Goal: Transaction & Acquisition: Purchase product/service

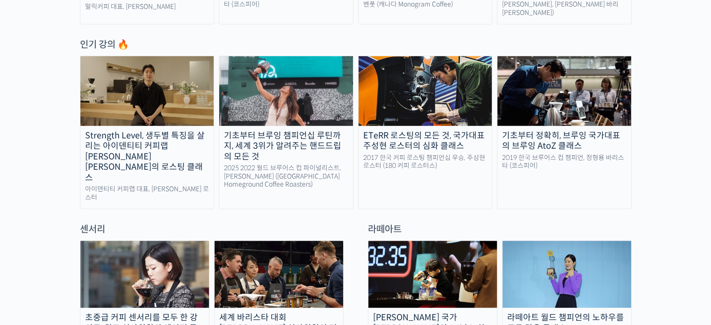
scroll to position [654, 0]
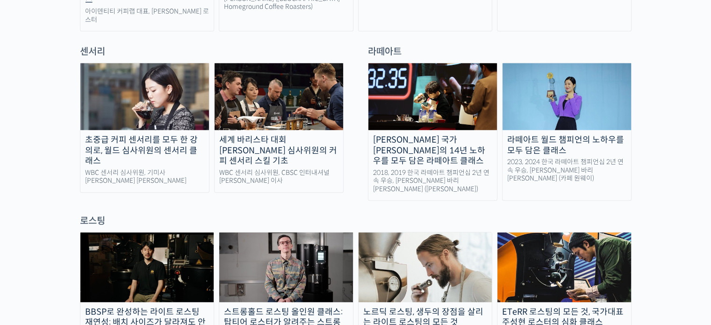
click at [139, 85] on img at bounding box center [144, 96] width 129 height 67
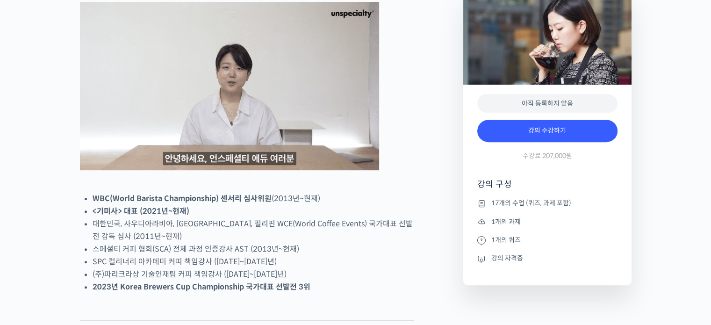
scroll to position [467, 0]
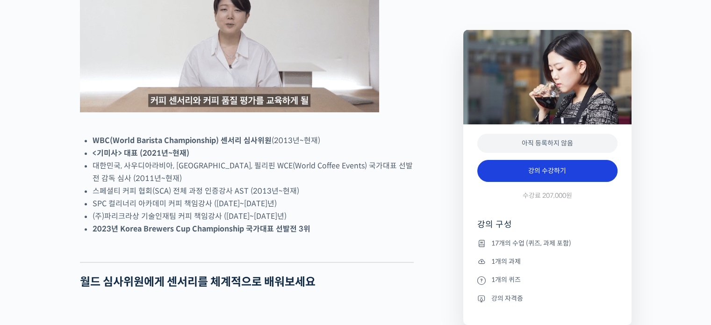
click at [522, 172] on link "강의 수강하기" at bounding box center [547, 171] width 140 height 22
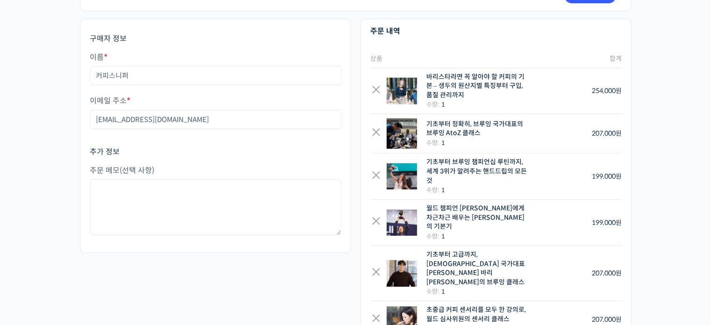
scroll to position [93, 0]
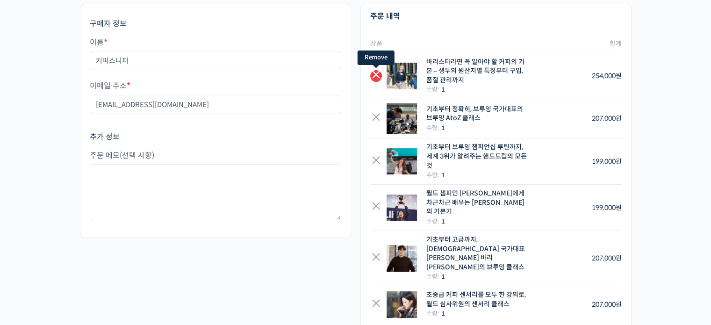
click at [378, 72] on link "×" at bounding box center [376, 76] width 12 height 12
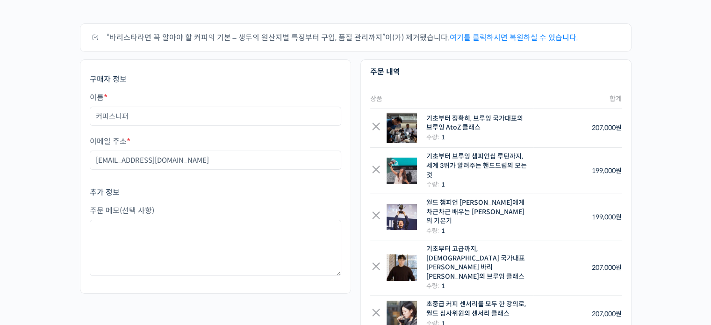
scroll to position [93, 0]
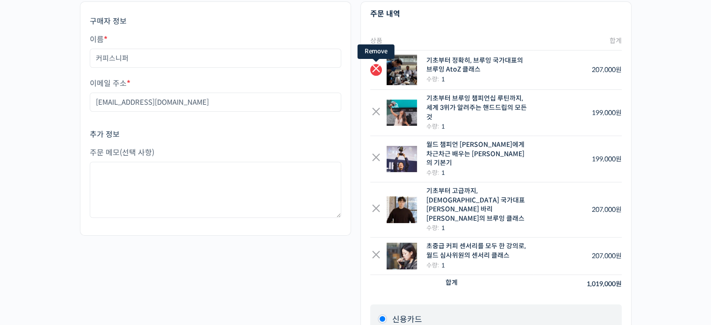
click at [373, 68] on link "×" at bounding box center [376, 70] width 12 height 12
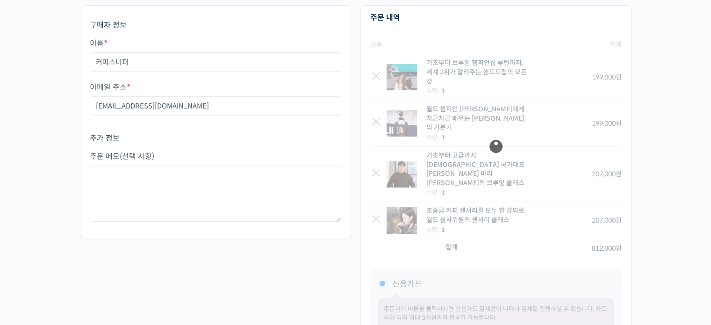
scroll to position [93, 0]
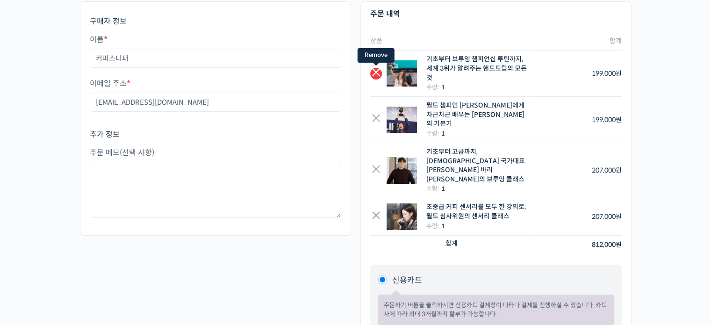
click at [376, 72] on link "×" at bounding box center [376, 74] width 12 height 12
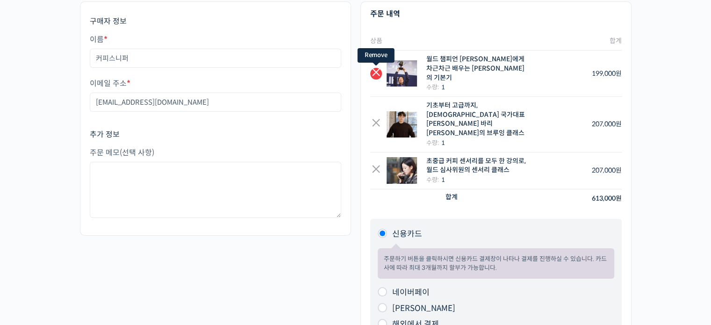
click at [377, 69] on link "×" at bounding box center [376, 74] width 12 height 12
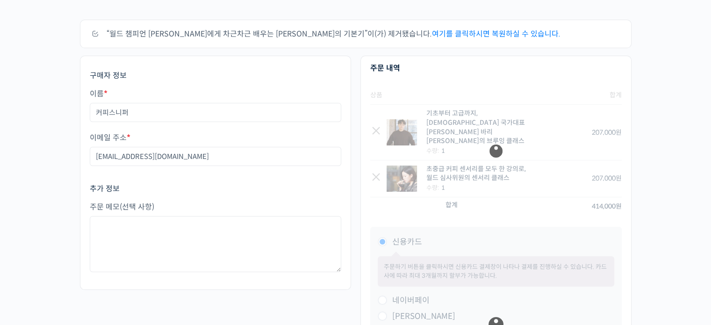
scroll to position [93, 0]
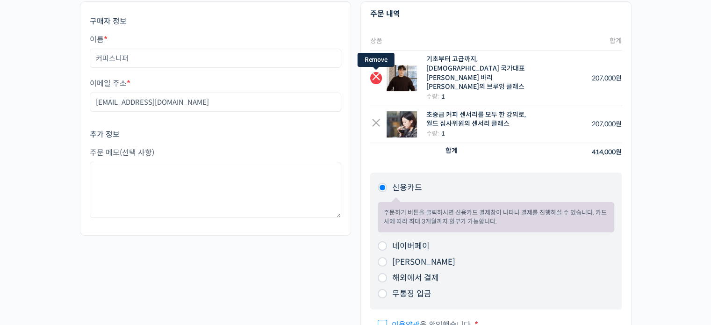
click at [380, 72] on link "×" at bounding box center [376, 78] width 12 height 12
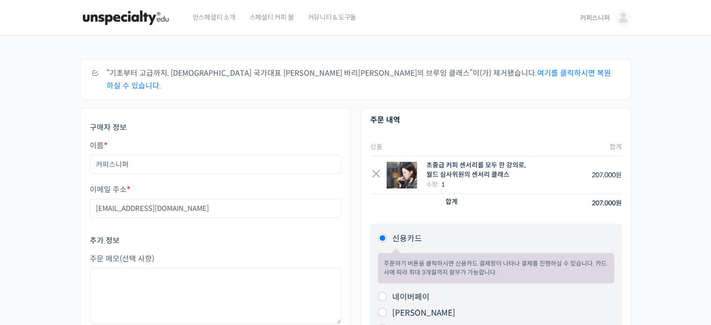
click at [218, 17] on span "언스페셜티 소개" at bounding box center [214, 18] width 43 height 36
click at [269, 16] on span "스페셜티 커피 몰" at bounding box center [272, 18] width 44 height 36
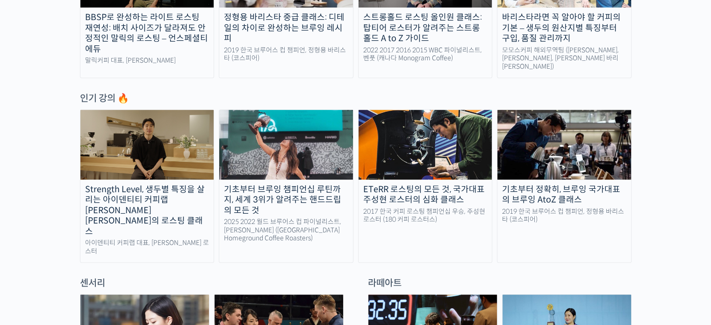
scroll to position [561, 0]
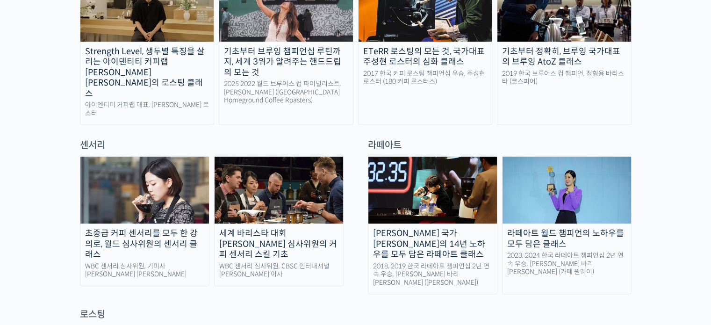
click at [284, 169] on img at bounding box center [279, 190] width 129 height 67
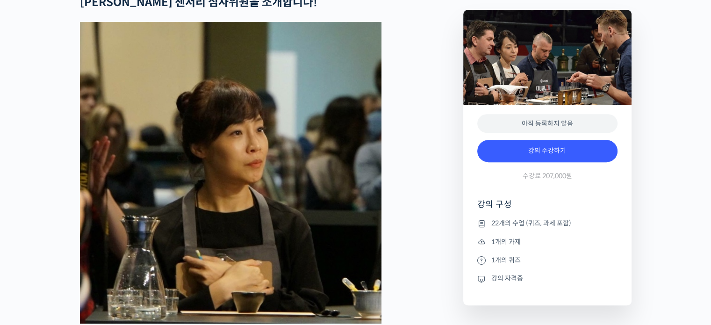
scroll to position [467, 0]
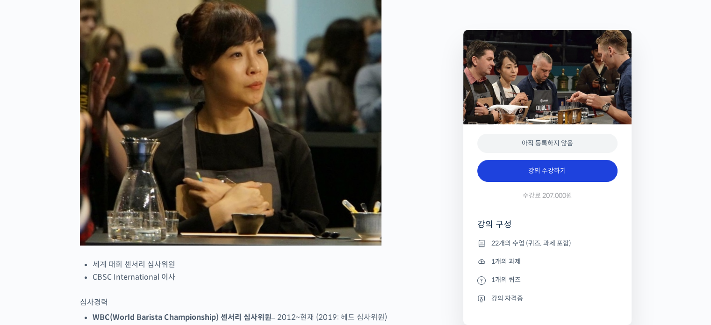
click at [581, 172] on link "강의 수강하기" at bounding box center [547, 171] width 140 height 22
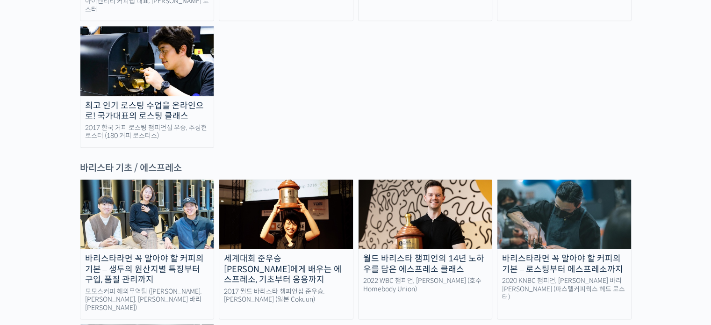
scroll to position [1215, 0]
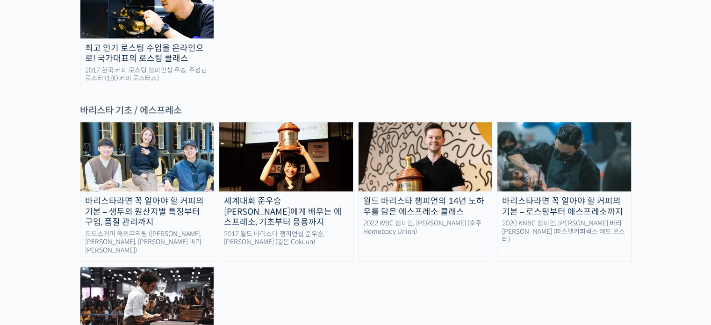
click at [439, 196] on div "월드 바리스타 챔피언의 14년 노하우를 담은 에스프레소 클래스" at bounding box center [426, 206] width 134 height 21
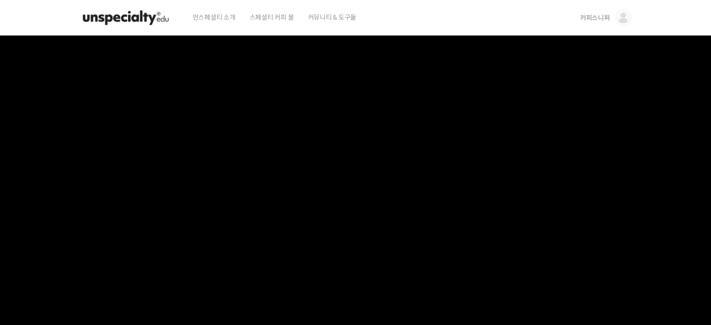
scroll to position [374, 0]
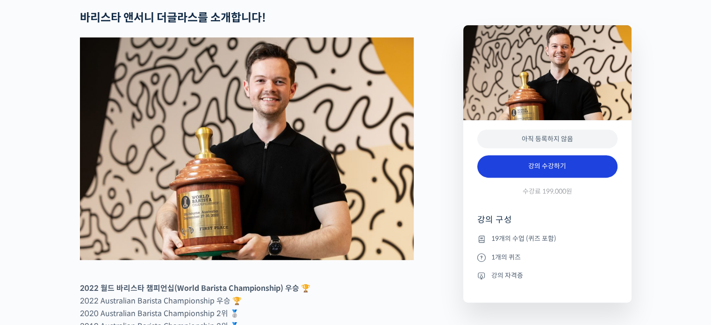
click at [554, 178] on link "강의 수강하기" at bounding box center [547, 166] width 140 height 22
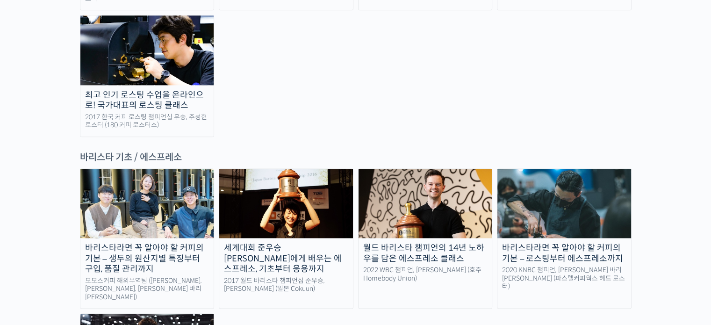
scroll to position [1215, 0]
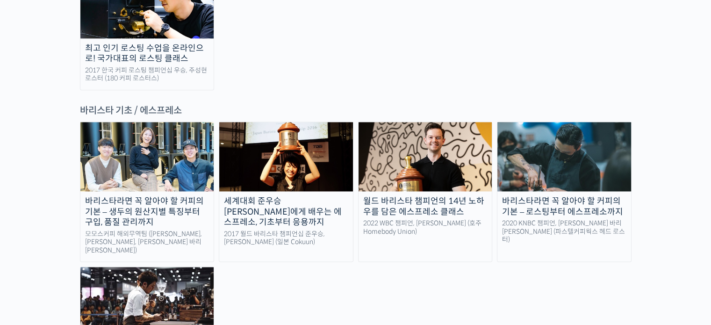
click at [194, 267] on img at bounding box center [147, 301] width 134 height 69
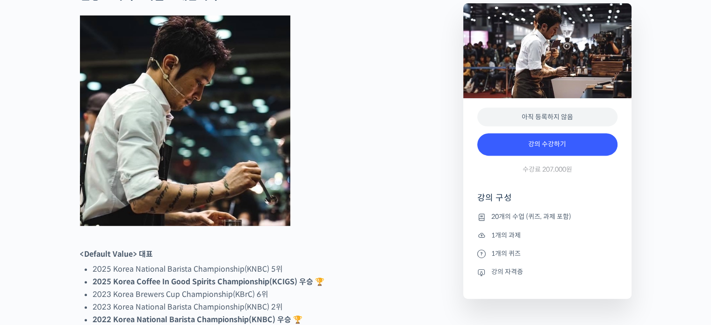
scroll to position [421, 0]
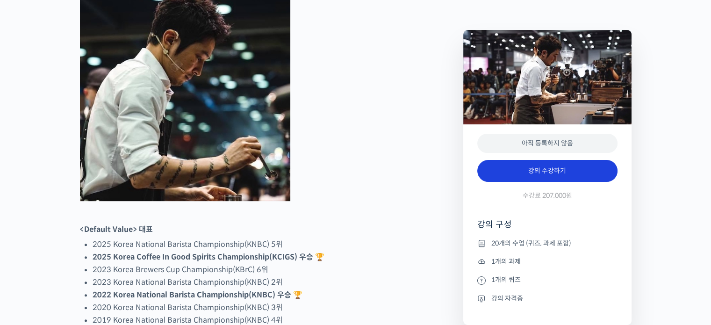
click at [551, 167] on link "강의 수강하기" at bounding box center [547, 171] width 140 height 22
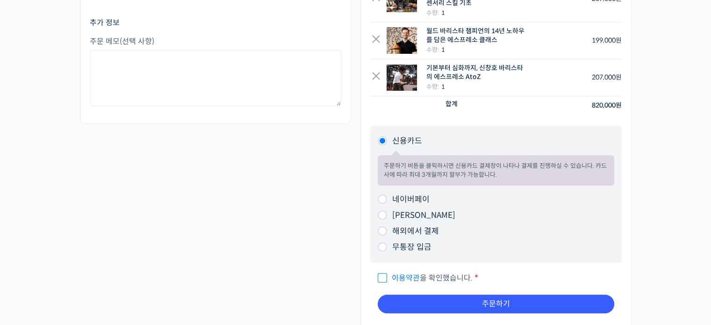
scroll to position [234, 0]
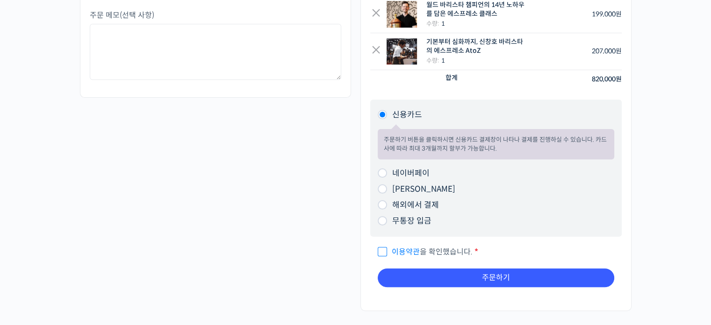
click at [383, 168] on input "네이버페이" at bounding box center [382, 172] width 9 height 9
radio input "true"
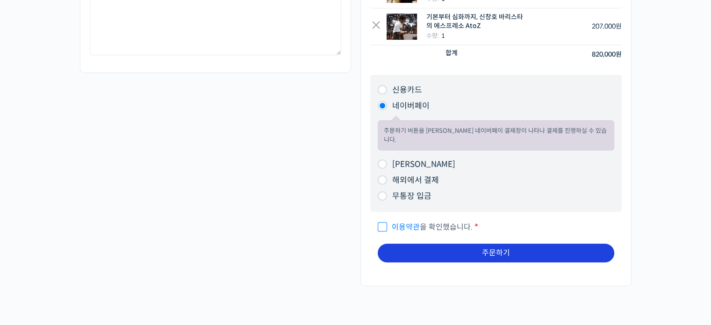
scroll to position [280, 0]
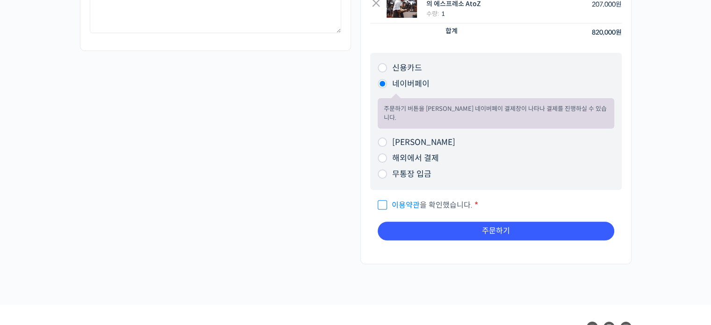
click at [380, 198] on input "이용약관 을 확인했습니다. *" at bounding box center [381, 201] width 6 height 6
checkbox input "true"
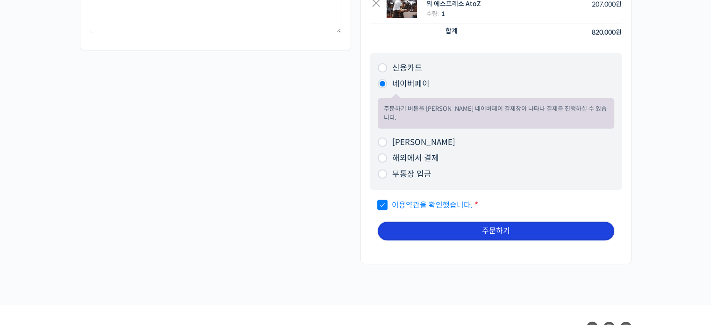
click at [532, 222] on button "주문하기" at bounding box center [496, 231] width 237 height 19
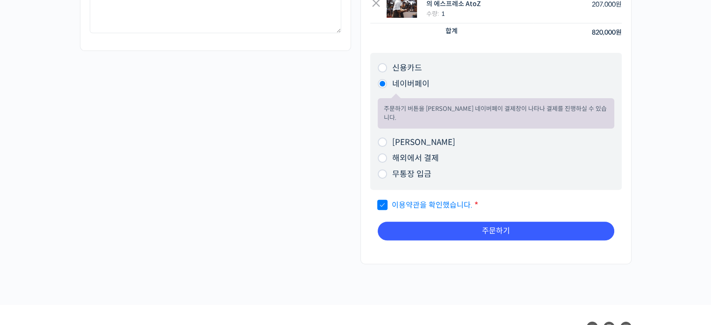
scroll to position [226, 0]
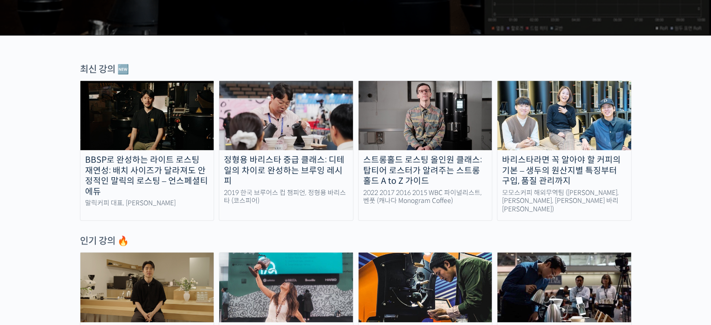
scroll to position [654, 0]
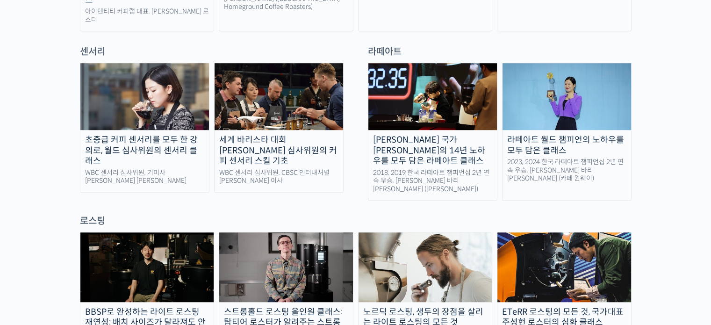
click at [158, 135] on div "초중급 커피 센서리를 모두 한 강의로, 월드 심사위원의 센서리 클래스" at bounding box center [144, 151] width 129 height 32
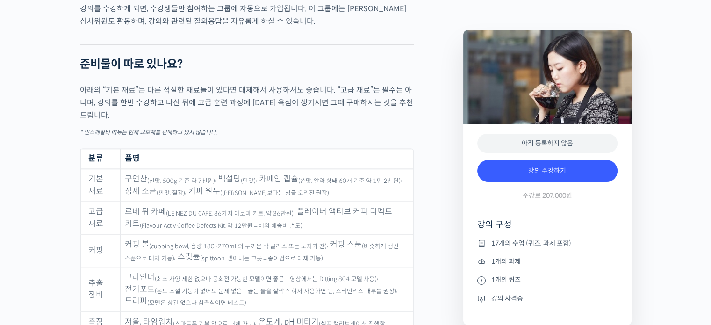
scroll to position [4596, 0]
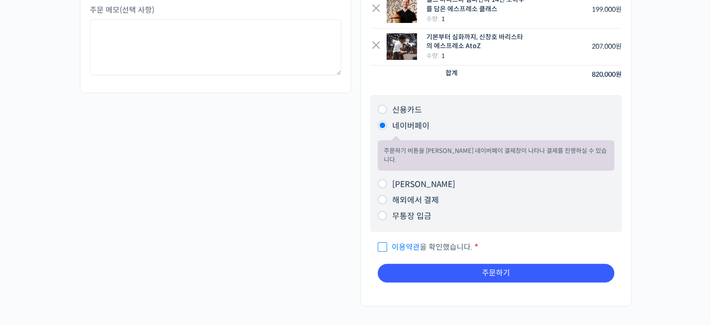
scroll to position [153, 0]
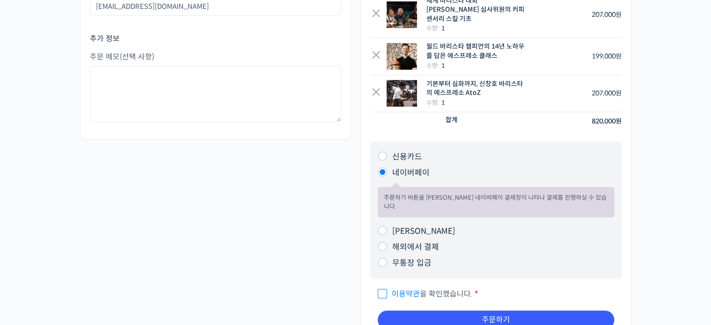
click at [383, 258] on input "무통장 입금" at bounding box center [382, 262] width 9 height 9
radio input "true"
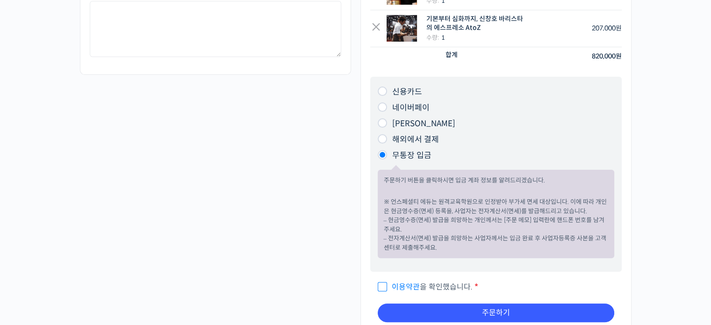
scroll to position [247, 0]
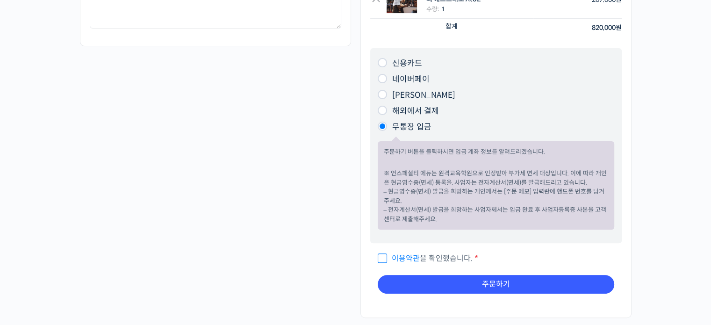
click at [385, 253] on span "이용약관 을 확인했습니다." at bounding box center [425, 258] width 95 height 10
click at [384, 251] on input "이용약관 을 확인했습니다. *" at bounding box center [381, 254] width 6 height 6
checkbox input "true"
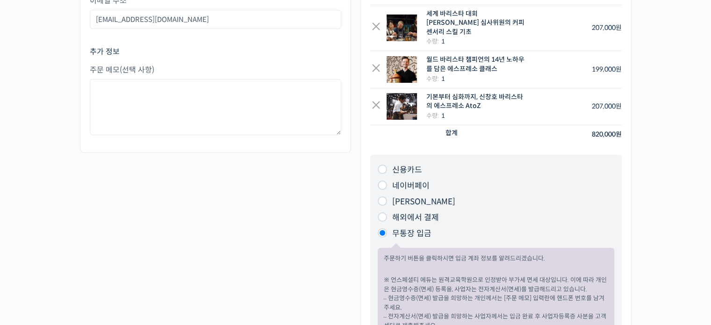
scroll to position [234, 0]
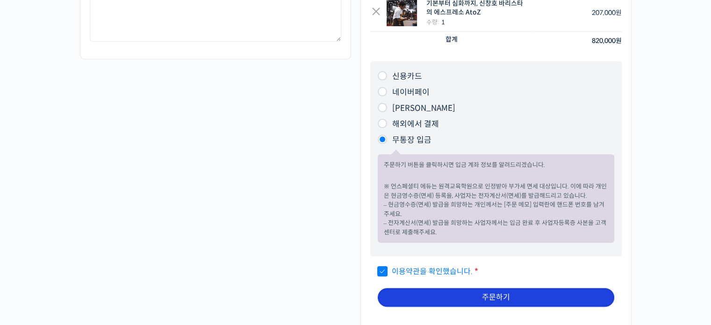
click at [478, 288] on button "주문하기" at bounding box center [496, 297] width 237 height 19
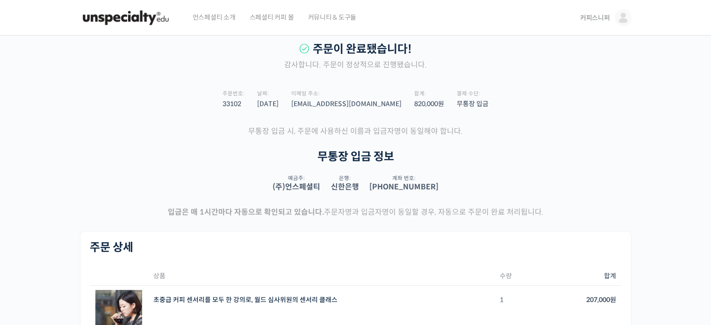
click at [618, 18] on img at bounding box center [623, 17] width 17 height 17
click at [555, 144] on span "내 계정" at bounding box center [556, 143] width 18 height 8
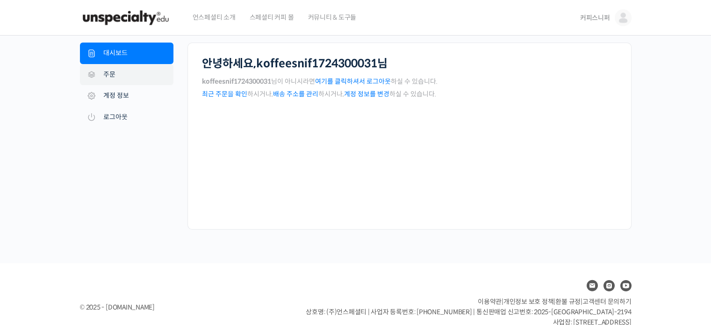
click at [133, 72] on link "주문" at bounding box center [126, 75] width 93 height 22
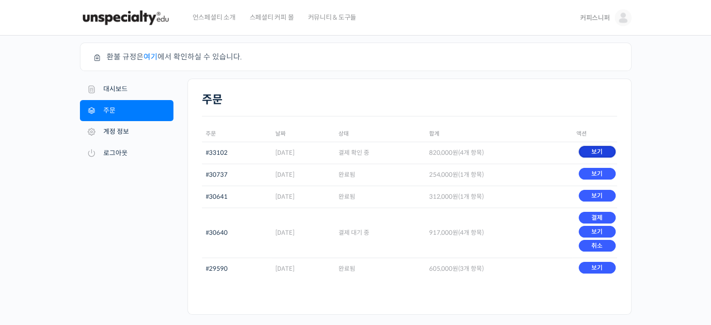
click at [593, 148] on link "보기" at bounding box center [597, 152] width 37 height 12
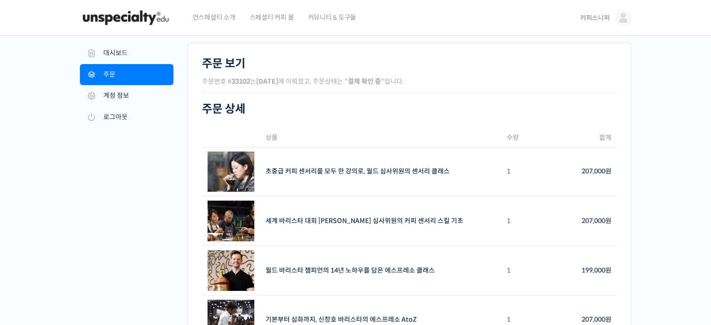
click at [156, 17] on img at bounding box center [126, 18] width 92 height 28
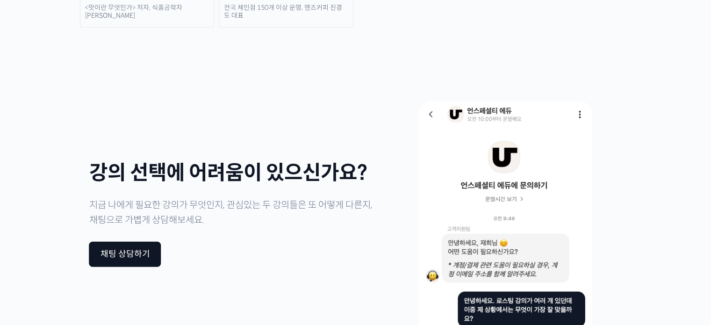
scroll to position [2337, 0]
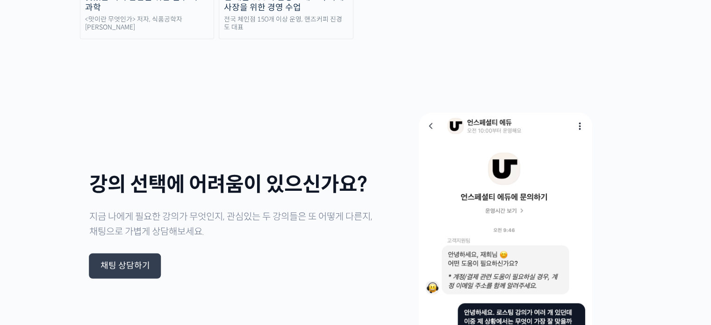
click at [120, 261] on div "채팅 상담하기" at bounding box center [126, 266] width 50 height 10
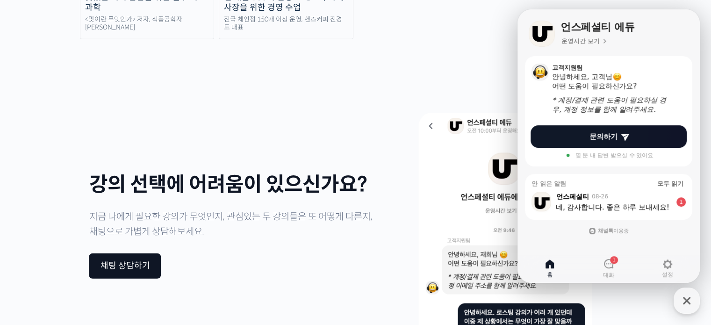
click at [645, 197] on div ", from 언스페셜티 08-26" at bounding box center [614, 196] width 118 height 9
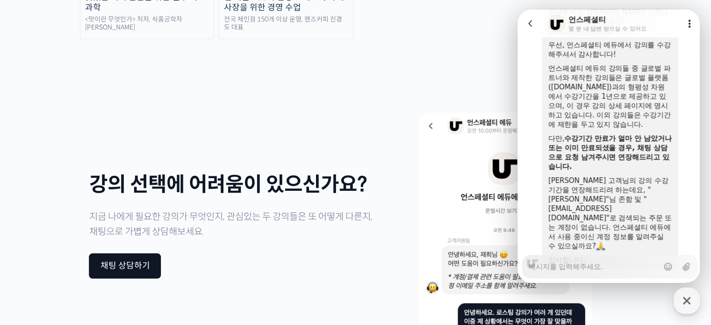
scroll to position [478, 0]
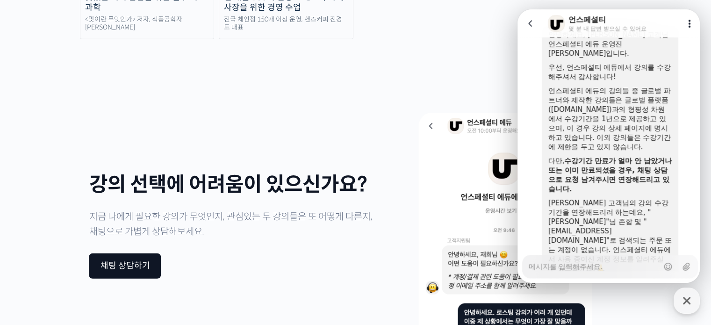
click at [584, 98] on div "언스페셜티 에듀의 강의들 중 글로벌 파트너와 제작한 강의들은 글로벌 플랫폼([DOMAIN_NAME])과의 형평성 차원에서 수강기간을 1년으로 …" at bounding box center [609, 118] width 123 height 65
drag, startPoint x: 565, startPoint y: 99, endPoint x: 646, endPoint y: 98, distance: 80.4
click at [646, 98] on div "언스페셜티 에듀의 강의들 중 글로벌 파트너와 제작한 강의들은 글로벌 플랫폼([DOMAIN_NAME])과의 형평성 차원에서 수강기간을 1년으로 …" at bounding box center [609, 118] width 123 height 65
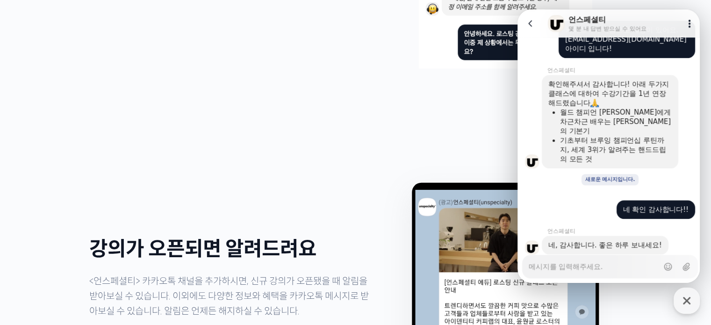
scroll to position [2618, 0]
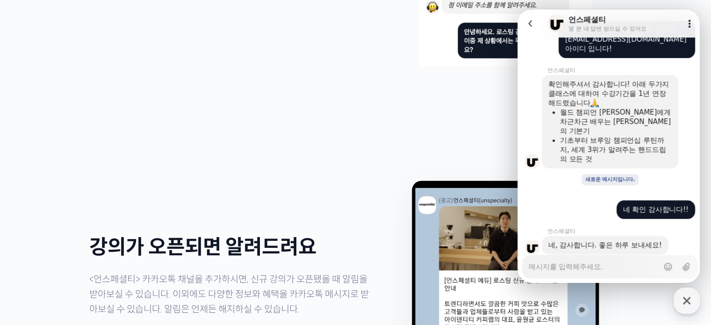
click at [584, 266] on textarea "Messenger Input Textarea" at bounding box center [594, 263] width 130 height 16
type textarea "x"
type textarea "아"
type textarea "x"
type textarea "안"
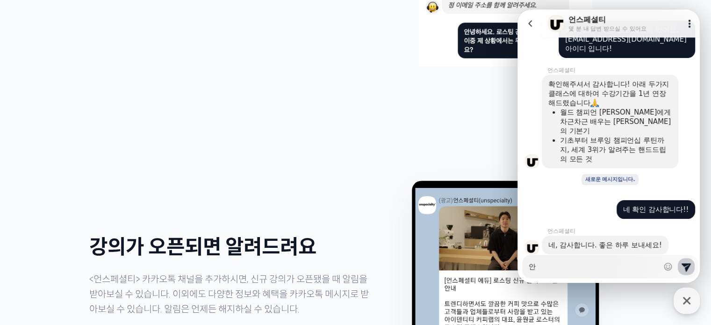
type textarea "x"
type textarea "안ㄴ"
type textarea "x"
type textarea "안녕"
type textarea "x"
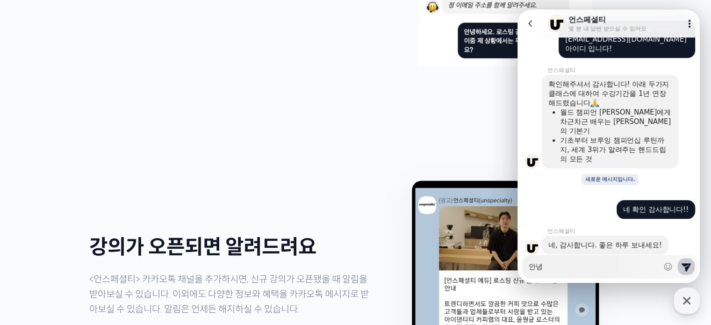
type textarea "안녕ㅎ"
type textarea "x"
type textarea "안녕하"
type textarea "x"
type textarea "안녕핫"
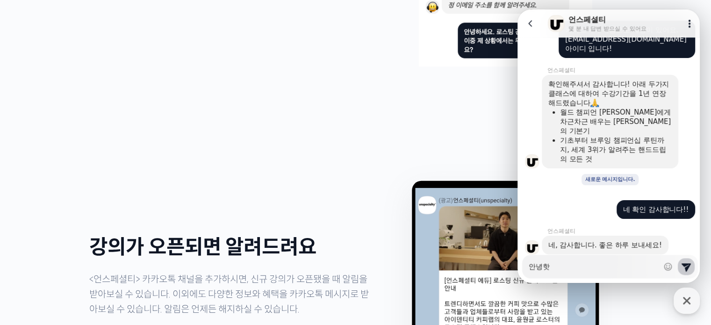
type textarea "x"
type textarea "안녕하세"
type textarea "x"
type textarea "안녕하셍"
type textarea "x"
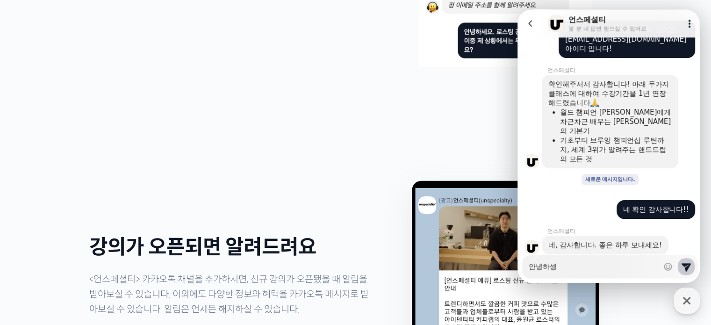
type textarea "안녕하세요"
type textarea "x"
type textarea "안녕하세요."
type textarea "x"
type textarea "안녕하세요. ㅋ"
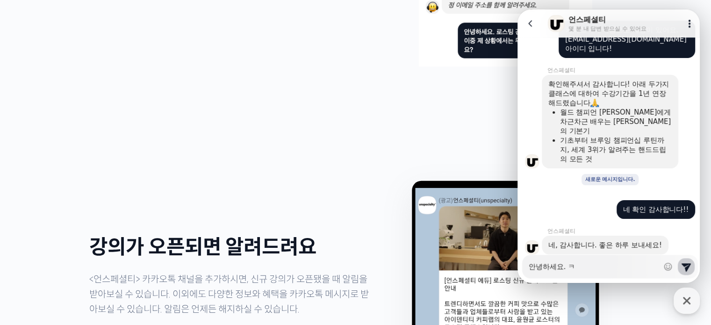
type textarea "x"
type textarea "안녕하세요. 커"
type textarea "x"
type textarea "안녕하세요. 컾"
type textarea "x"
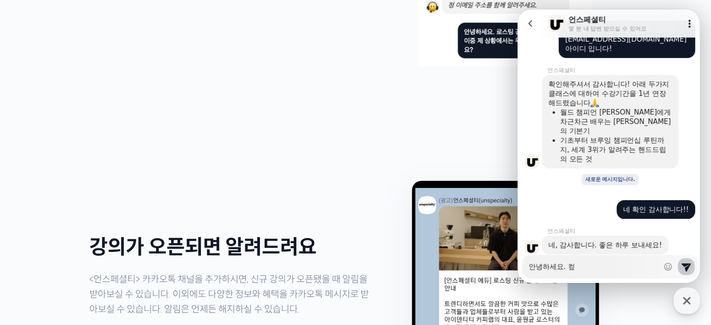
type textarea "안녕하세요. 커피"
type textarea "x"
type textarea "안녕하세요. 커핏"
type textarea "x"
type textarea "안녕하세요. 커피스"
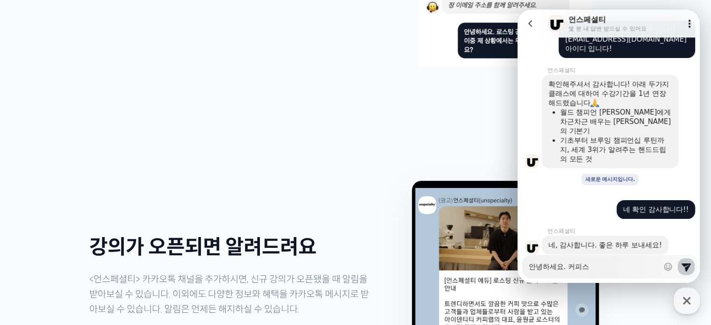
type textarea "x"
type textarea "안녕하세요. 커피슨"
type textarea "x"
type textarea "안녕하세요. 커피스니"
type textarea "x"
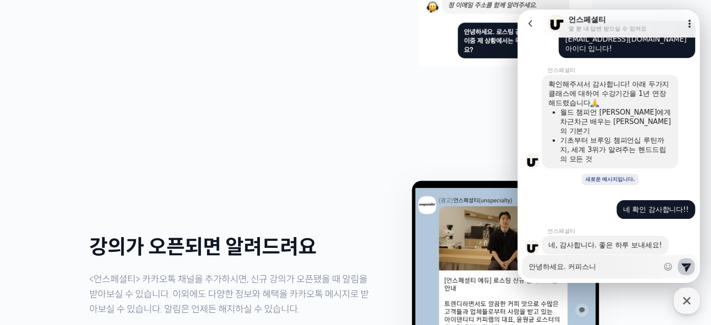
type textarea "안녕하세요. 커피스닢"
type textarea "x"
type textarea "안녕하세요. 커피스니퍼"
type textarea "x"
type textarea "안녕하세요. 커피스니퍼"
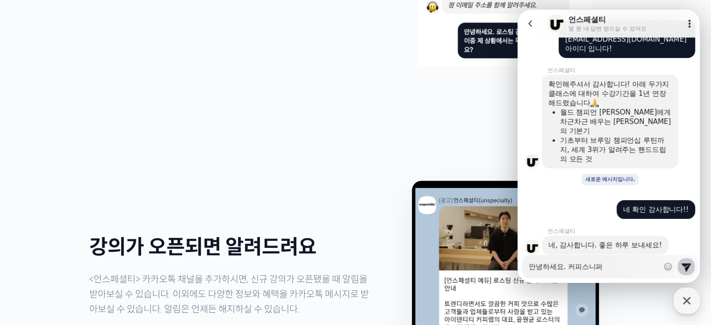
type textarea "x"
type textarea "안녕하세요. 커피스니퍼 ㄱ"
type textarea "x"
type textarea "안녕하세요. 커피스니퍼"
type textarea "x"
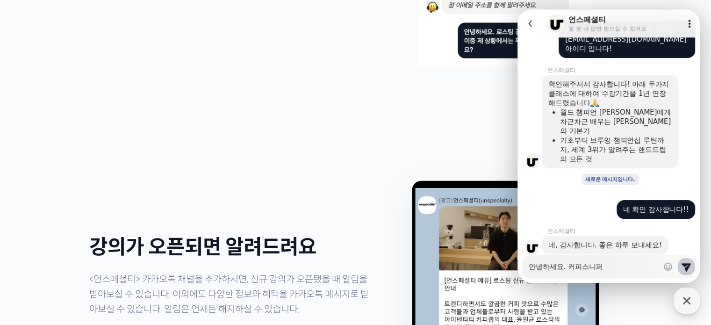
type textarea "안녕하세요. 커피스니퍼 ㄱ"
type textarea "x"
type textarea "안녕하세요. 커피스니퍼 계ㅉ"
type textarea "x"
type textarea "안녕하세요. 커피스니퍼 계쩌"
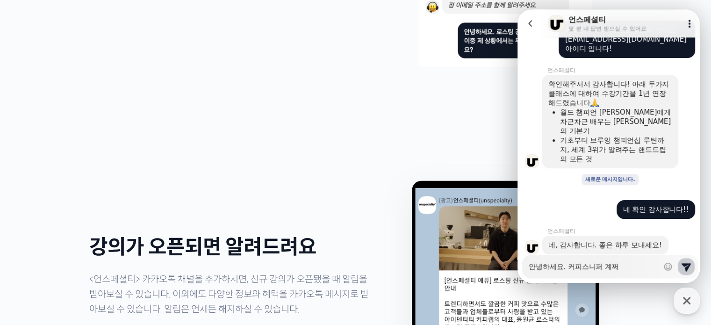
type textarea "x"
type textarea "안녕하세요. 커피스니퍼 계쩡"
type textarea "x"
type textarea "안녕하세요. 커피스니퍼 계쩡ㅇ"
type textarea "x"
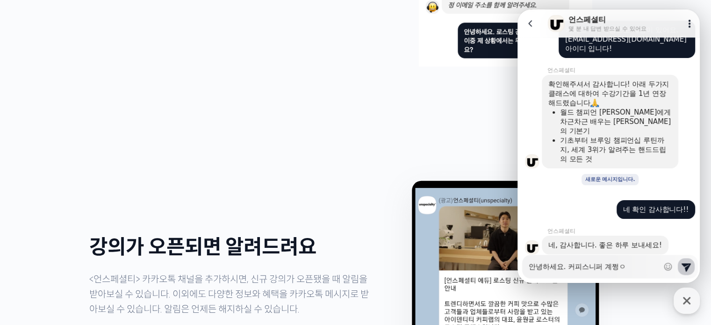
type textarea "안녕하세요. 커피스니퍼 계쩡"
type textarea "x"
type textarea "안녕하세요. 커피스니퍼 계"
type textarea "x"
type textarea "안녕하세요. 커피스니퍼 계ㅈ"
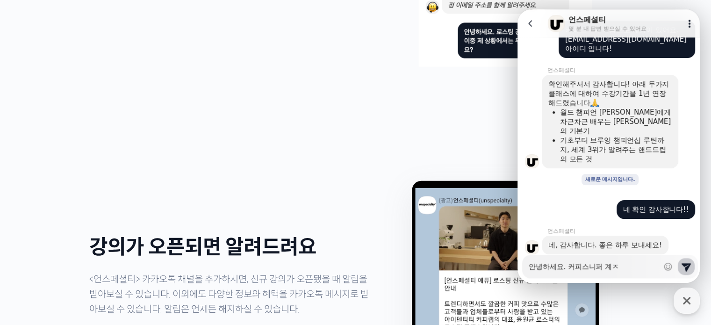
type textarea "x"
type textarea "안녕하세요. 커피스니퍼 계저"
type textarea "x"
type textarea "안녕하세요. 커피스니퍼 계정"
type textarea "x"
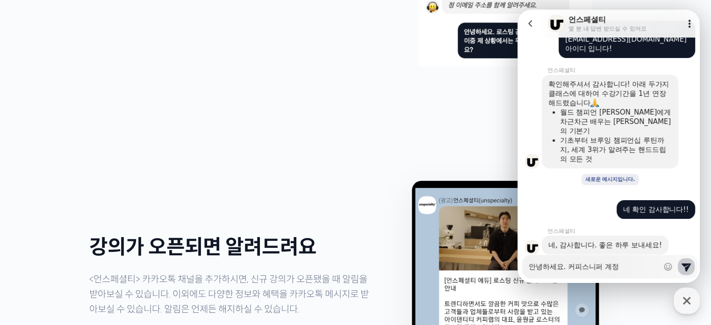
type textarea "안녕하세요. 커피스니퍼 계정ㅇ"
type textarea "x"
type textarea "안녕하세요. [PERSON_NAME]"
type textarea "x"
type textarea "안녕하세요. 커피스니퍼 계정으로"
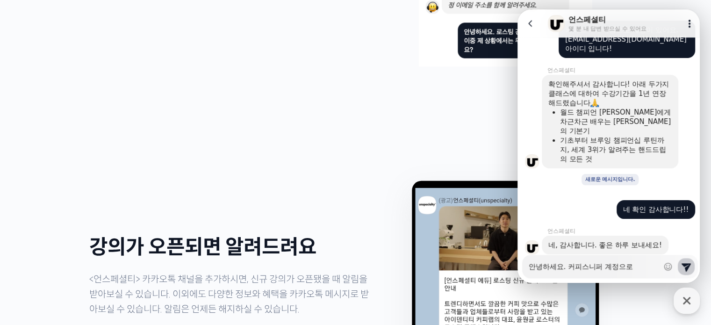
type textarea "x"
type textarea "안녕하세요. 커피스니퍼 계정으로"
type textarea "x"
type textarea "안녕하세요. 커피스니퍼 계정으로 ㄱ"
type textarea "x"
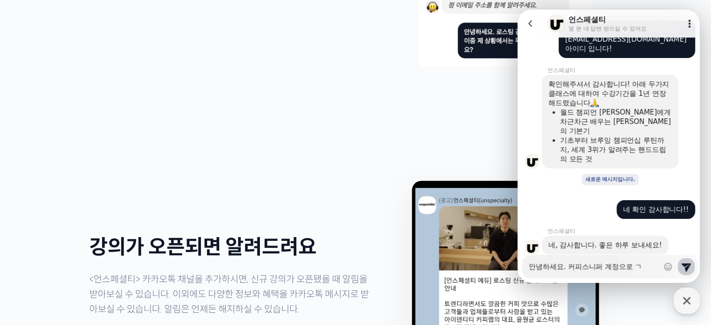
type textarea "안녕하세요. 커피스니퍼 계정으로 가"
type textarea "x"
type textarea "안녕하세요. 커피스니퍼 계정으로 강"
type textarea "x"
type textarea "안녕하세요. 커피스니퍼 계정으로 강ㅇ"
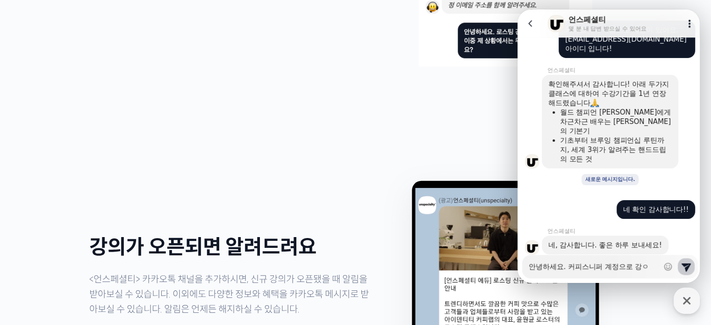
type textarea "x"
type textarea "안녕하세요. 커피스니퍼 계정으로 강으"
type textarea "x"
type textarea "안녕하세요. 커피스니퍼 계정으로 강의"
type textarea "x"
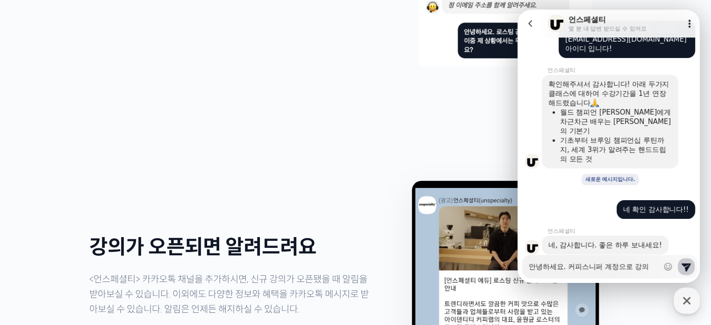
type textarea "안녕하세요. 커피스니퍼 계정으로 강의"
type textarea "x"
type textarea "안녕하세요. 커피스니퍼 계정으로 강의 4"
type textarea "x"
type textarea "안녕하세요. 커피스니퍼 계정으로 강의 4ㄱ"
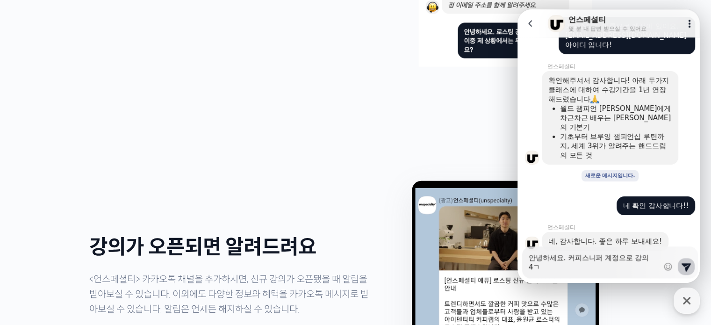
type textarea "x"
type textarea "안녕하세요. 커피스니퍼 계정으로 강의 4개"
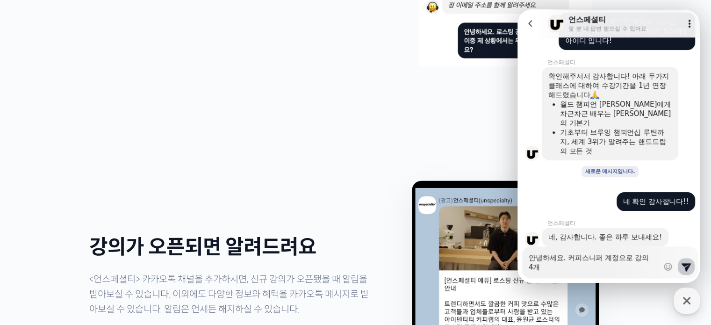
type textarea "x"
type textarea "안녕하세요. 커피스니퍼 계정으로 강의 4개"
type textarea "x"
type textarea "안녕하세요. 커피스니퍼 계정으로 강의 4개 ㄱ"
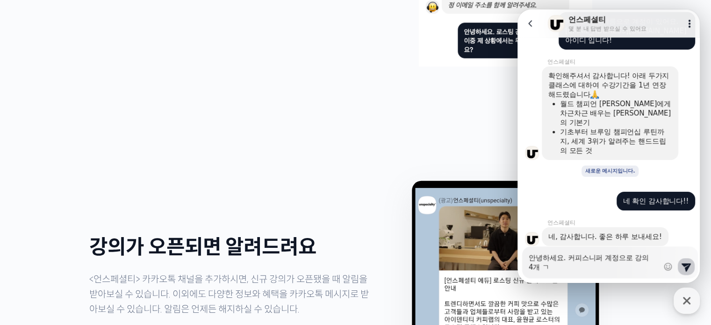
type textarea "x"
type textarea "안녕하세요. 커피스니퍼 계정으로 강의 4개 겨"
type textarea "x"
type textarea "안녕하세요. 커피스니퍼 계정으로 강의 4개 결"
type textarea "x"
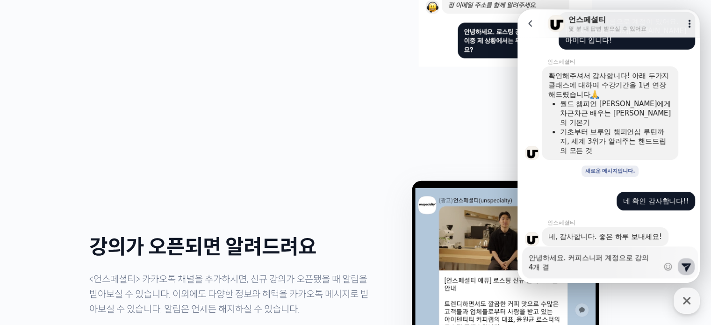
type textarea "안녕하세요. 커피스니퍼 계정으로 강의 4개 결ㅈ"
type textarea "x"
type textarea "안녕하세요. 커피스니퍼 계정으로 강의 4개 결제"
type textarea "x"
type textarea "안녕하세요. 커피스니퍼 계정으로 강의 4개 결젷"
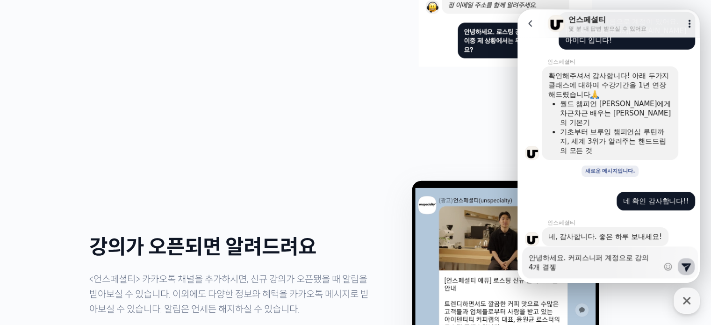
type textarea "x"
type textarea "안녕하세요. 커피스니퍼 계정으로 강의 4개 결제해"
type textarea "x"
type textarea "안녕하세요. 커피스니퍼 계정으로 강의 4개 결제했"
type textarea "x"
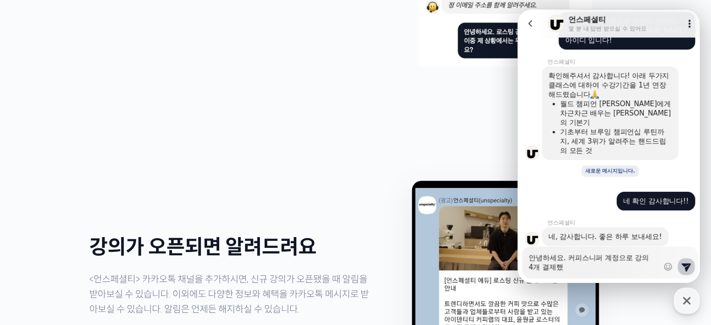
type textarea "안녕하세요. 커피스니퍼 계정으로 강의 4개 결제했ㄱ"
type textarea "x"
type textarea "안녕하세요. 커피스니퍼 계정으로 강의 4개 결제했고"
type textarea "x"
type textarea "안녕하세요. 커피스니퍼 계정으로 강의 4개 결제했고"
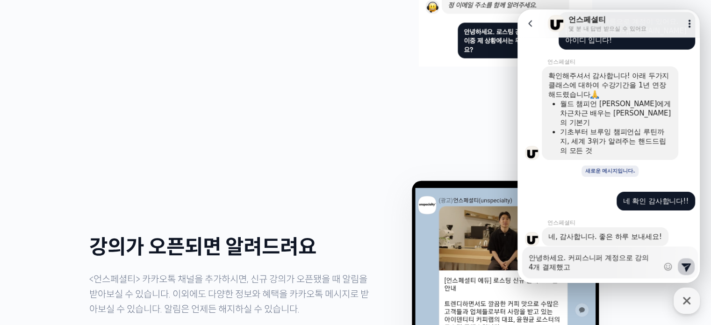
type textarea "x"
type textarea "안녕하세요. 커피스니퍼 계정으로 강의 4개 결제했고 ㄱ"
type textarea "x"
type textarea "안녕하세요. 커피스니퍼 계정으로 강의 4개 결제했고 고"
type textarea "x"
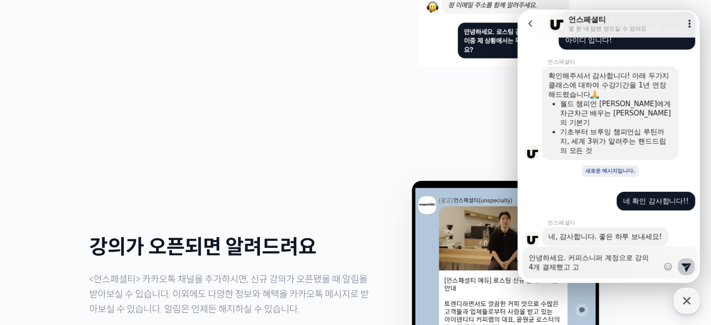
type textarea "안녕하세요. 커피스니퍼 계정으로 강의 4개 결제했고 곧"
type textarea "x"
type textarea "안녕하세요. 커피스니퍼 계정으로 강의 4개 결제했고 곧"
type textarea "x"
type textarea "안녕하세요. 커피스니퍼 계정으로 강의 4개 결제했고 곧 ㅇ"
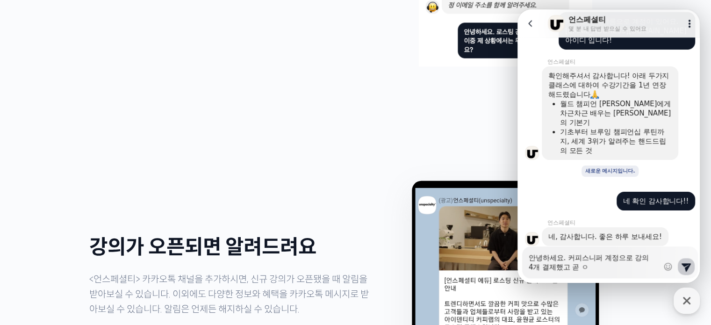
type textarea "x"
type textarea "안녕하세요. 커피스니퍼 계정으로 강의 4개 결제했고 곧 이"
type textarea "x"
type textarea "안녕하세요. 커피스니퍼 계정으로 강의 4개 결제했고 곧 잋"
type textarea "x"
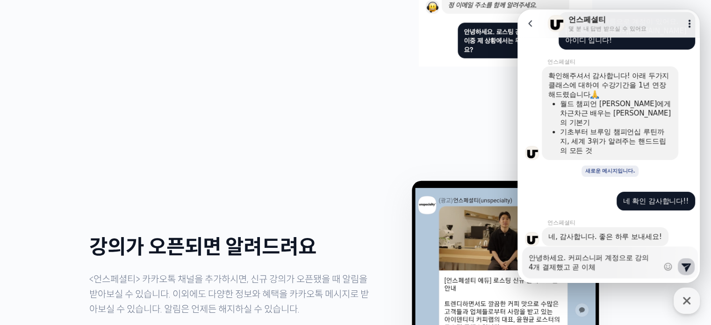
type textarea "안녕하세요. 커피스니퍼 계정으로 강의 4개 결제했고 곧 이첻"
type textarea "x"
type textarea "안녕하세요. 커피스니퍼 계정으로 강의 4개 결제했고 곧 이체도"
type textarea "x"
type textarea "안녕하세요. 커피스니퍼 계정으로 강의 4개 결제했고 곧 이체되"
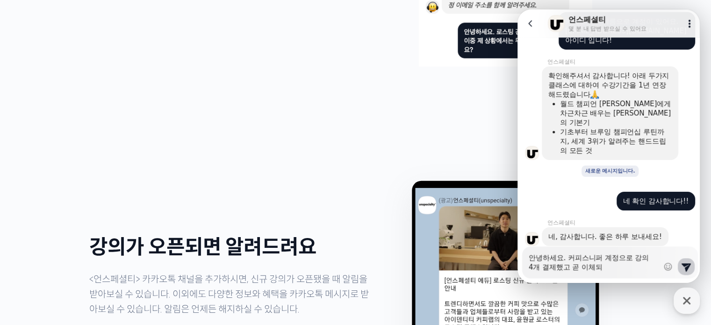
type textarea "x"
type textarea "안녕하세요. 커피스니퍼 계정으로 강의 4개 결제했고 곧 이체될"
type textarea "x"
type textarea "안녕하세요. 커피스니퍼 계정으로 강의 4개 결제했고 곧 이체될"
type textarea "x"
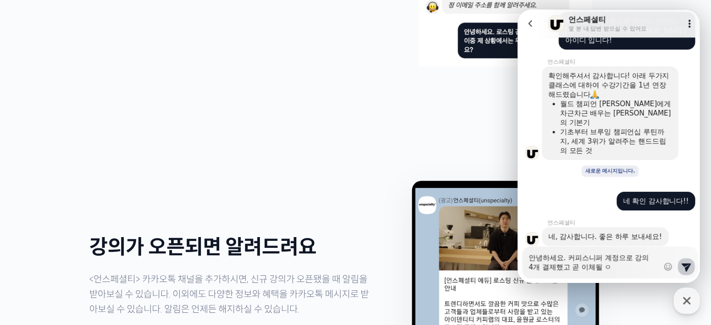
type textarea "안녕하세요. 커피스니퍼 계정으로 강의 4개 결제했고 곧 이체될 예"
type textarea "x"
type textarea "안녕하세요. 커피스니퍼 계정으로 강의 4개 결제했고 곧 이체될 옞"
type textarea "x"
type textarea "안녕하세요. 커피스니퍼 계정으로 강의 4개 결제했고 곧 이체될 예저"
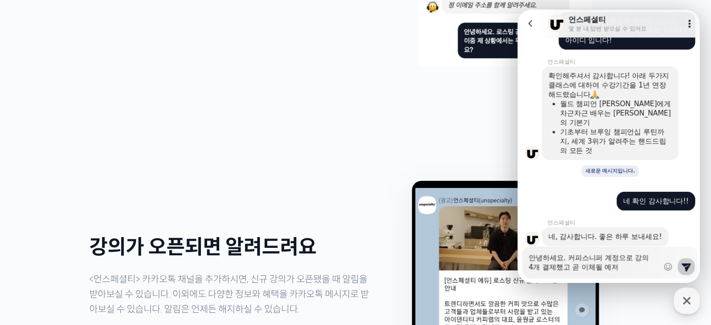
type textarea "x"
type textarea "안녕하세요. 커피스니퍼 계정으로 강의 4개 결제했고 곧 이체될 예정"
type textarea "x"
type textarea "안녕하세요. 커피스니퍼 계정으로 강의 4개 결제했고 곧 이체될 예저"
type textarea "x"
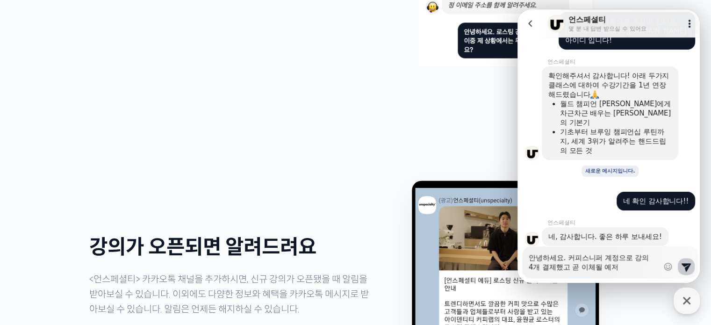
type textarea "안녕하세요. 커피스니퍼 계정으로 강의 4개 결제했고 곧 이체될 예ㅈ"
type textarea "x"
type textarea "안녕하세요. 커피스니퍼 계정으로 강의 4개 결제했고 곧 이체될 예"
type textarea "x"
type textarea "안녕하세요. 커피스니퍼 계정으로 강의 4개 결제했고 곧 이체될"
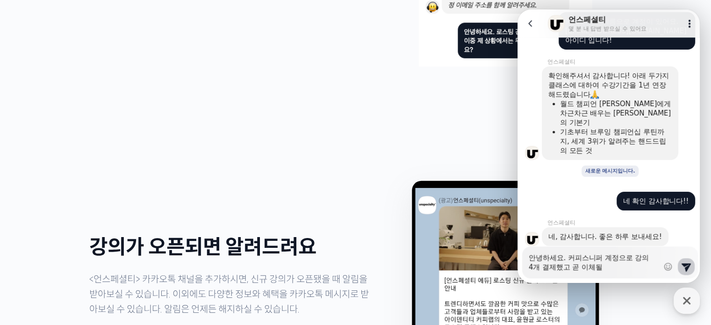
type textarea "x"
type textarea "안녕하세요. 커피스니퍼 계정으로 강의 4개 결제했고 곧 이체될"
type textarea "x"
type textarea "안녕하세요. 커피스니퍼 계정으로 강의 4개 결제했고 곧 이체"
type textarea "x"
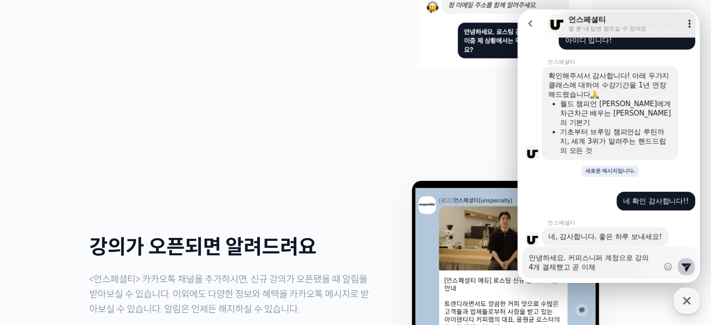
type textarea "안녕하세요. 커피스니퍼 계정으로 강의 4개 결제했고 곧 이"
type textarea "x"
type textarea "안녕하세요. 커피스니퍼 계정으로 강의 4개 결제했고 곧"
type textarea "x"
type textarea "안녕하세요. 커피스니퍼 계정으로 강의 4개 결제했고"
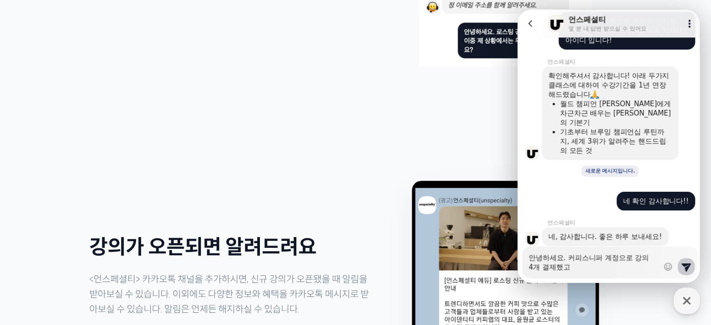
type textarea "x"
type textarea "안녕하세요. 커피스니퍼 계정으로 강의 4개 결제했고"
type textarea "x"
type textarea "안녕하세요. 커피스니퍼 계정으로 강의 4개 결제했고ㄱ"
type textarea "x"
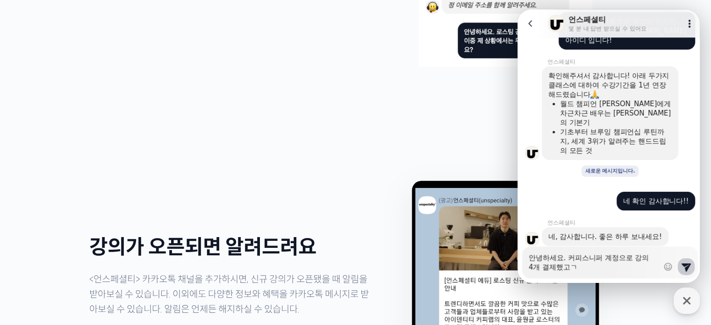
type textarea "안녕하세요. 커피스니퍼 계정으로 강의 4개 결제했고"
type textarea "x"
type textarea "안녕하세요. 커피스니퍼 계정으로 강의 4개 결제했고"
type textarea "x"
type textarea "안녕하세요. 커피스니퍼 계정으로 강의 4개 결제했고 ㄱ"
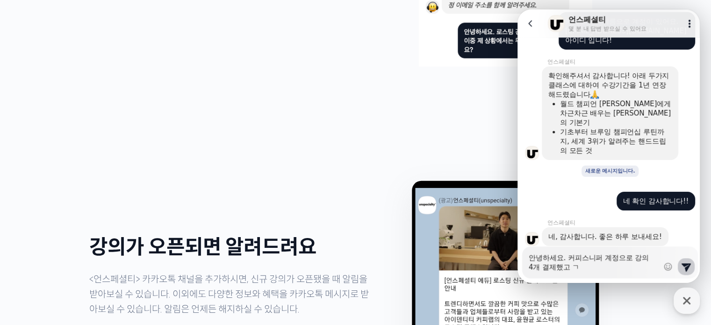
type textarea "x"
type textarea "안녕하세요. 커피스니퍼 계정으로 강의 4개 결제했고 그"
type textarea "x"
type textarea "안녕하세요. 커피스니퍼 계정으로 강의 4개 결제했고 금"
type textarea "x"
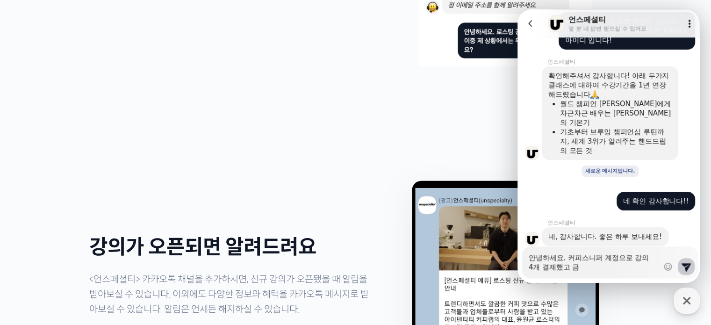
type textarea "안녕하세요. 커피스니퍼 계정으로 강의 4개 결제했고 금ㅇ"
type textarea "x"
type textarea "안녕하세요. 커피스니퍼 계정으로 강의 4개 결제했고 금이"
type textarea "x"
type textarea "안녕하세요. 커피스니퍼 계정으로 강의 4개 결제했고 금일"
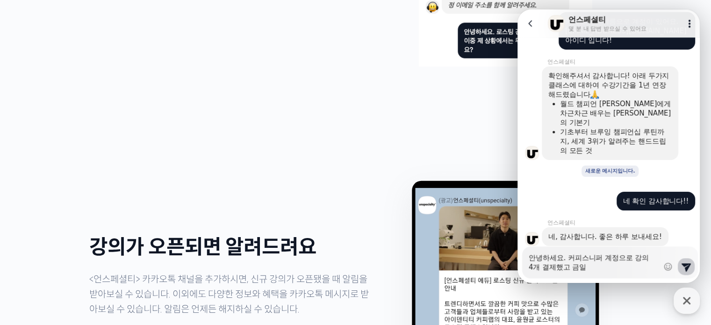
type textarea "x"
type textarea "안녕하세요. 커피스니퍼 계정으로 강의 4개 결제했고 금일"
type textarea "x"
type textarea "안녕하세요. 커피스니퍼 계정으로 강의 4개 결제했고 금일 ㅇ"
type textarea "x"
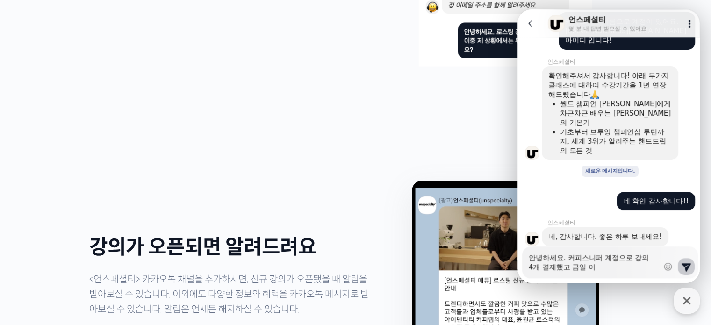
type textarea "안녕하세요. 커피스니퍼 계정으로 강의 4개 결제했고 금일 잋"
type textarea "x"
type textarea "안녕하세요. 커피스니퍼 계정으로 강의 4개 결제했고 금일 이첻"
type textarea "x"
type textarea "안녕하세요. 커피스니퍼 계정으로 강의 4개 결제했고 금일 이체도"
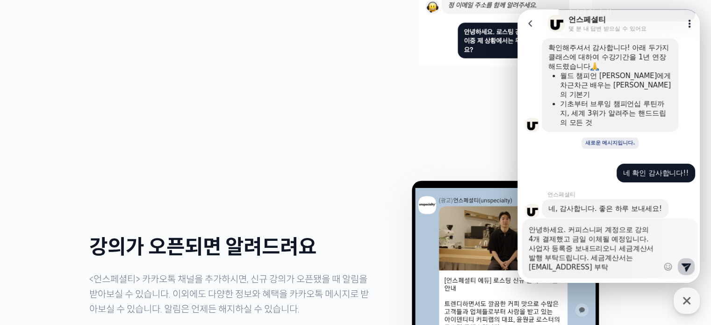
scroll to position [0, 0]
drag, startPoint x: 541, startPoint y: 256, endPoint x: 601, endPoint y: 258, distance: 59.4
click at [601, 258] on textarea "안녕하세요. 커피스니퍼 계정으로 강의 4개 결제했고 금일 이체될 예정입니다. 사업자 등록증 보내드리오니 세금계산서 발행 부탁드립니다. 세금계산…" at bounding box center [594, 244] width 130 height 53
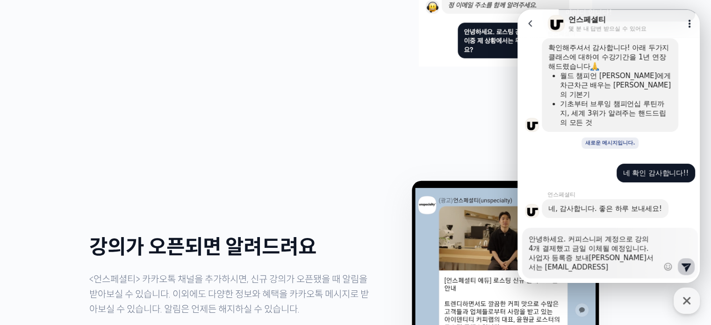
scroll to position [785, 0]
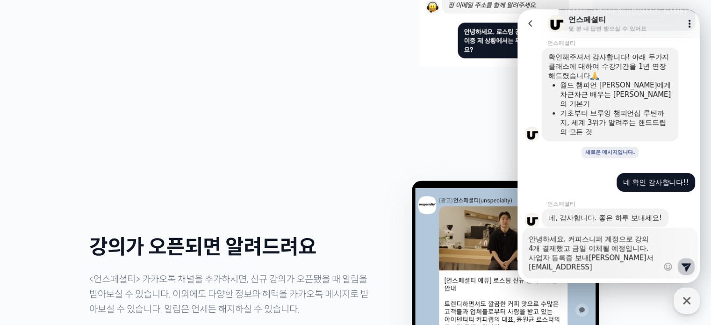
click at [636, 267] on textarea "안녕하세요. 커피스니퍼 계정으로 강의 4개 결제했고 금일 이체될 예정입니다. 사업자 등록증 보내[PERSON_NAME]서 [EMAIL_ADDR…" at bounding box center [594, 250] width 130 height 44
paste textarea "행 부탁드립니다."
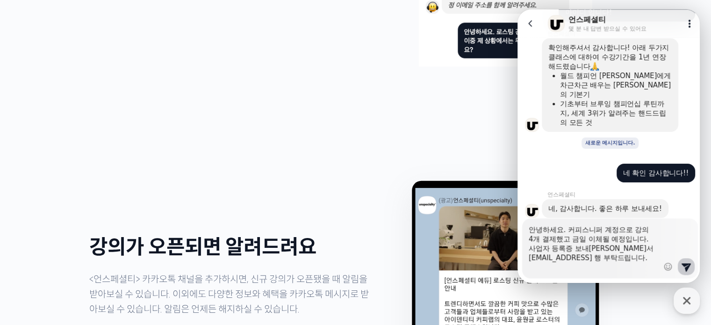
click at [634, 257] on textarea "안녕하세요. 커피스니퍼 계정으로 강의 4개 결제했고 금일 이체될 예정입니다. 사업자 등록증 보내[PERSON_NAME]서 [EMAIL_ADDR…" at bounding box center [594, 244] width 130 height 53
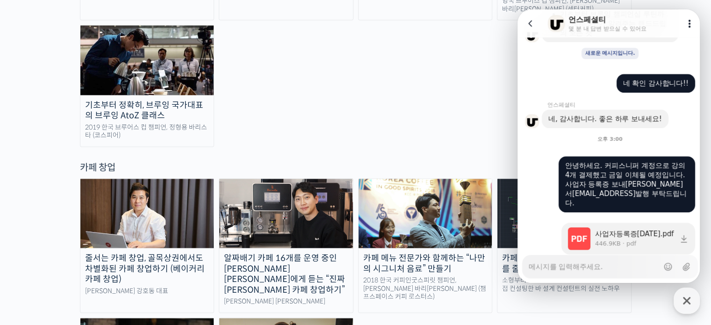
scroll to position [1730, 0]
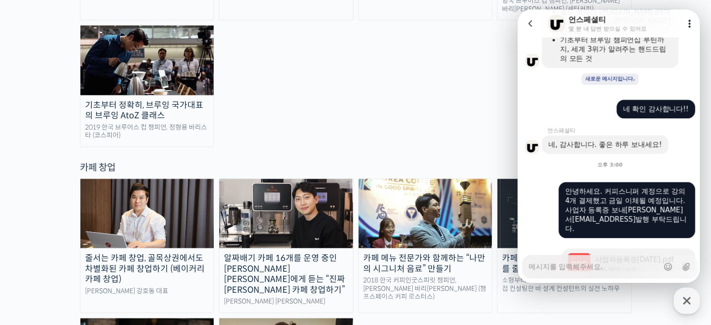
scroll to position [838, 0]
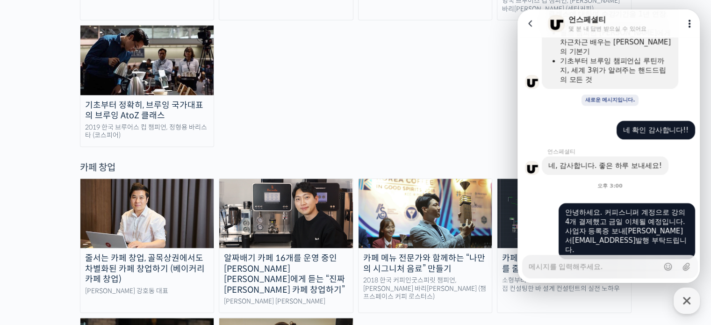
click at [531, 20] on icon at bounding box center [530, 23] width 4 height 6
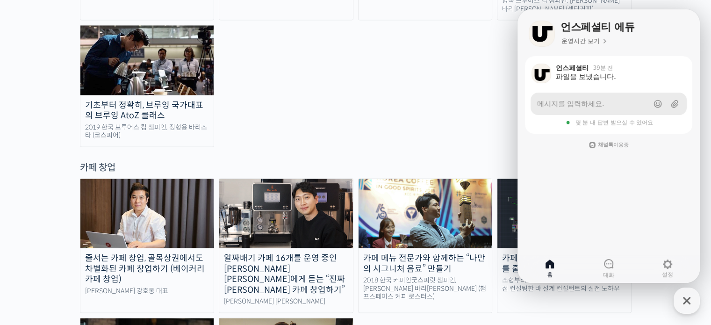
click at [604, 103] on link "메시지를 입력하세요." at bounding box center [609, 104] width 156 height 22
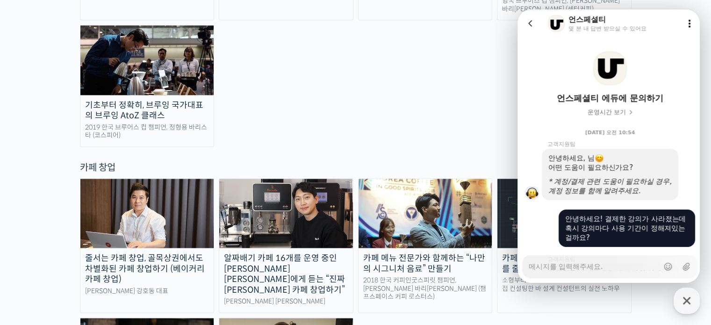
scroll to position [862, 0]
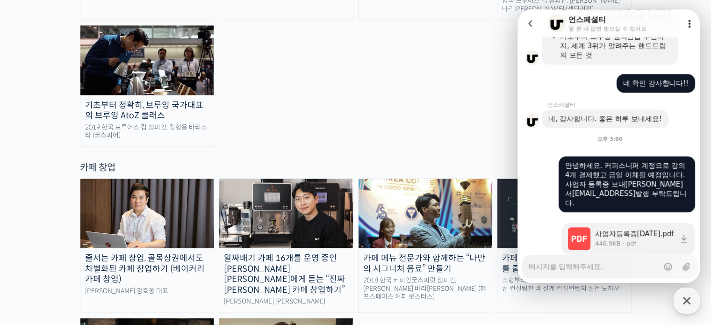
click at [532, 20] on icon at bounding box center [530, 23] width 9 height 9
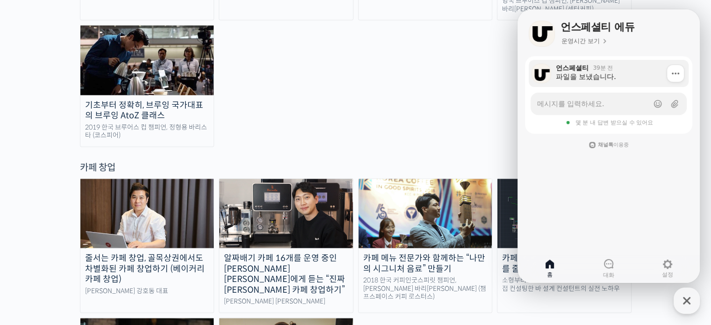
click at [626, 78] on div "파일을 보냈습니다." at bounding box center [619, 76] width 126 height 9
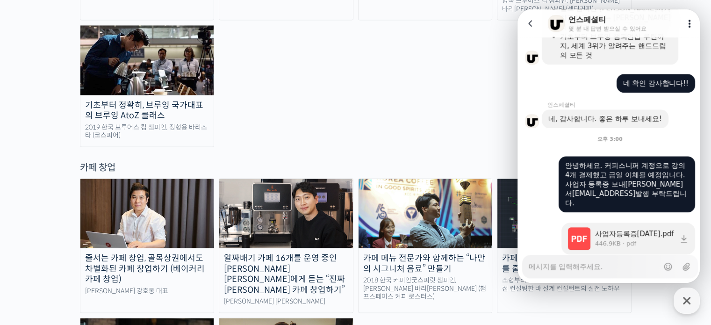
click at [615, 264] on textarea "Messenger Input Textarea" at bounding box center [594, 263] width 130 height 16
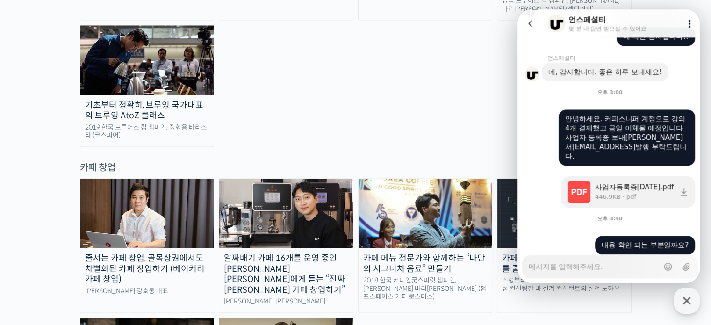
click at [493, 244] on div "줄서는 카페 창업, 골목상권에서도 차별화된 카페 창업하기 (베이커리 카페 창업) 라라브레드 강호동 대표 알짜배기 카페 16개를 운영 중인 [P…" at bounding box center [356, 312] width 552 height 269
